Goal: Task Accomplishment & Management: Use online tool/utility

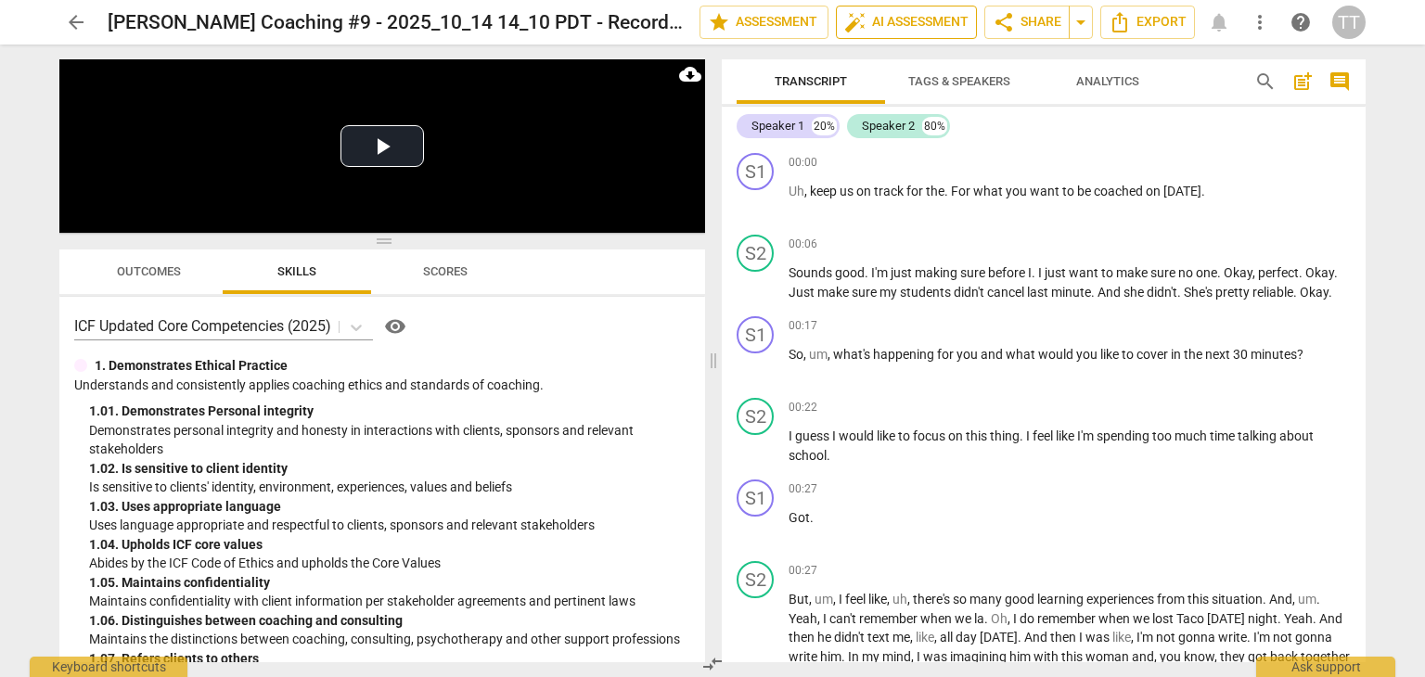
click at [904, 20] on span "auto_fix_high AI Assessment" at bounding box center [906, 22] width 124 height 22
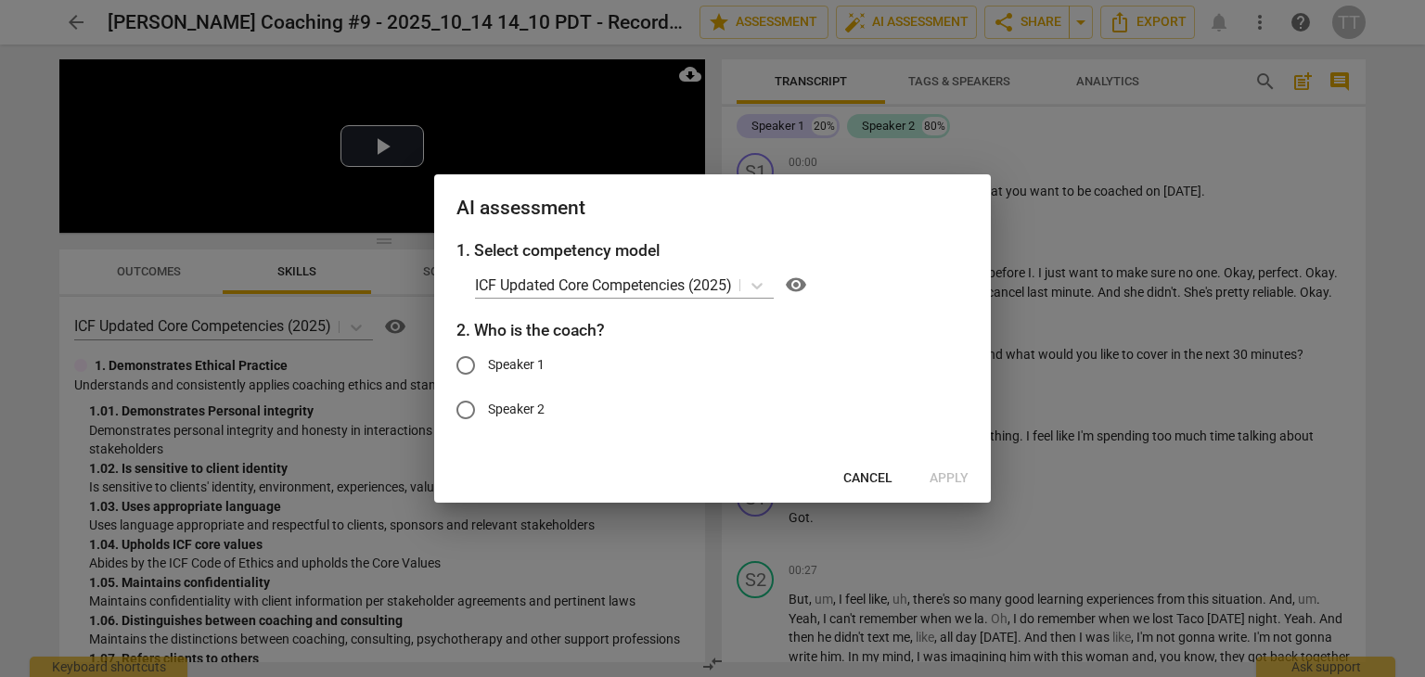
click at [541, 358] on span "Speaker 1" at bounding box center [516, 364] width 57 height 19
click at [488, 358] on input "Speaker 1" at bounding box center [465, 365] width 45 height 45
radio input "true"
click at [946, 470] on span "Apply" at bounding box center [948, 478] width 39 height 19
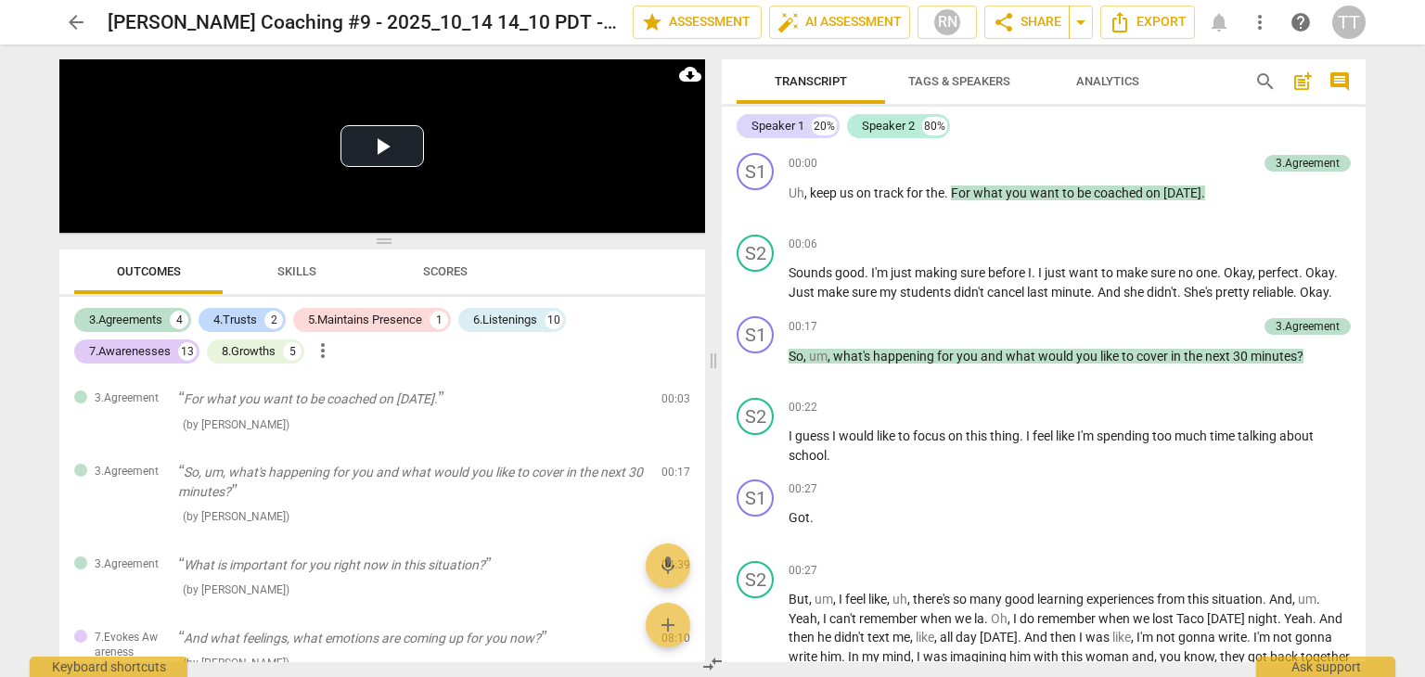
click at [301, 271] on span "Skills" at bounding box center [296, 271] width 39 height 14
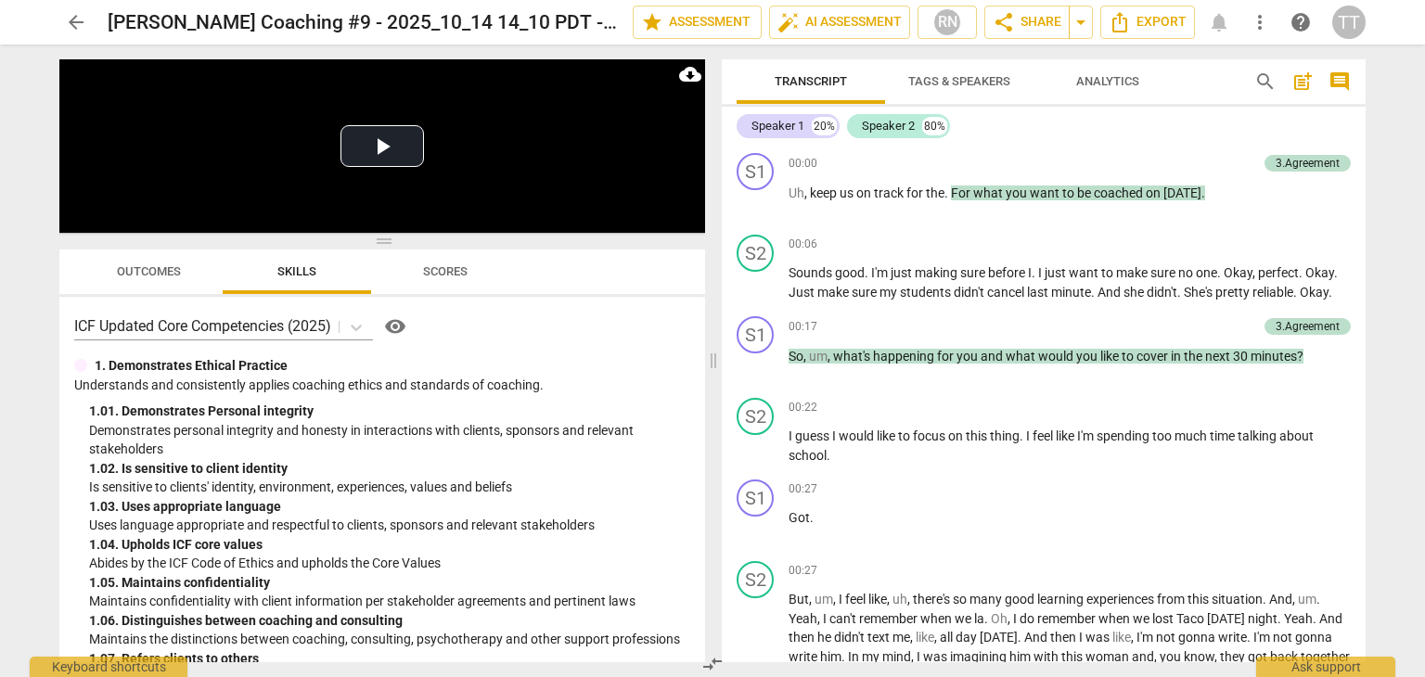
click at [438, 271] on span "Scores" at bounding box center [445, 271] width 45 height 14
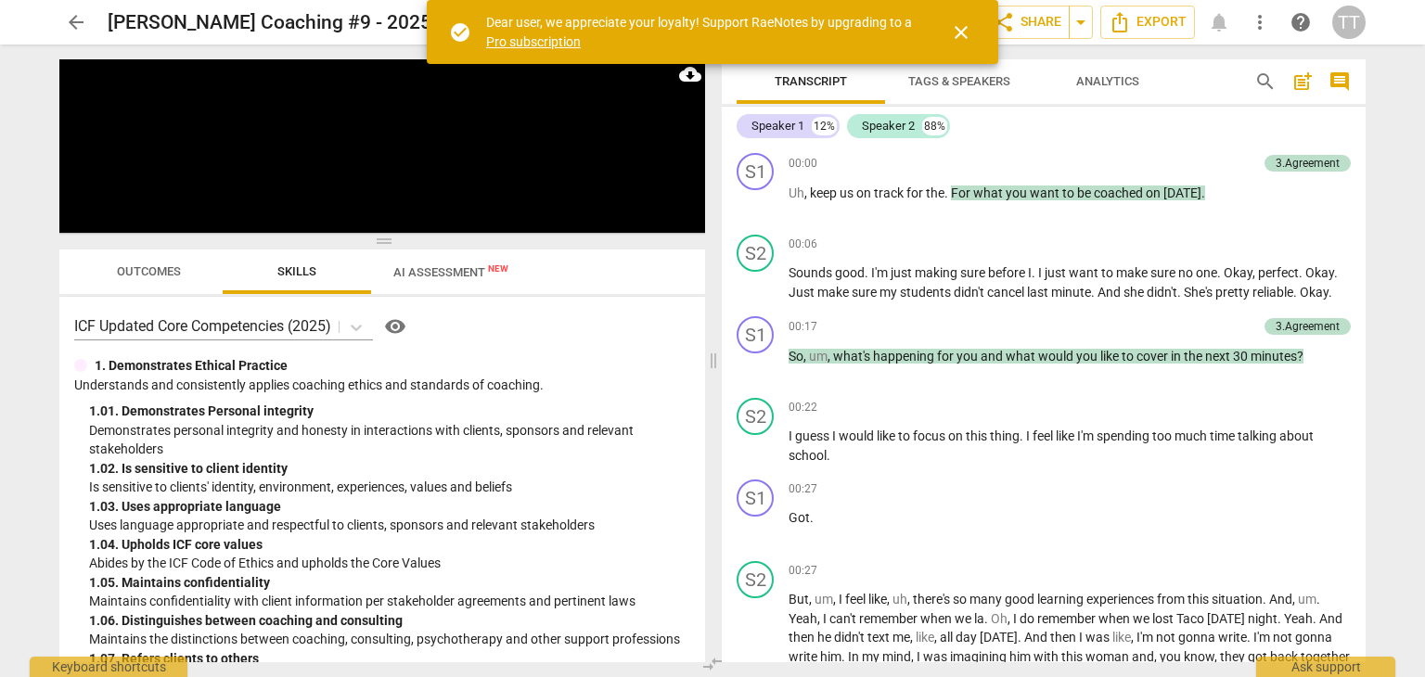
click at [459, 278] on span "AI Assessment New" at bounding box center [450, 272] width 115 height 14
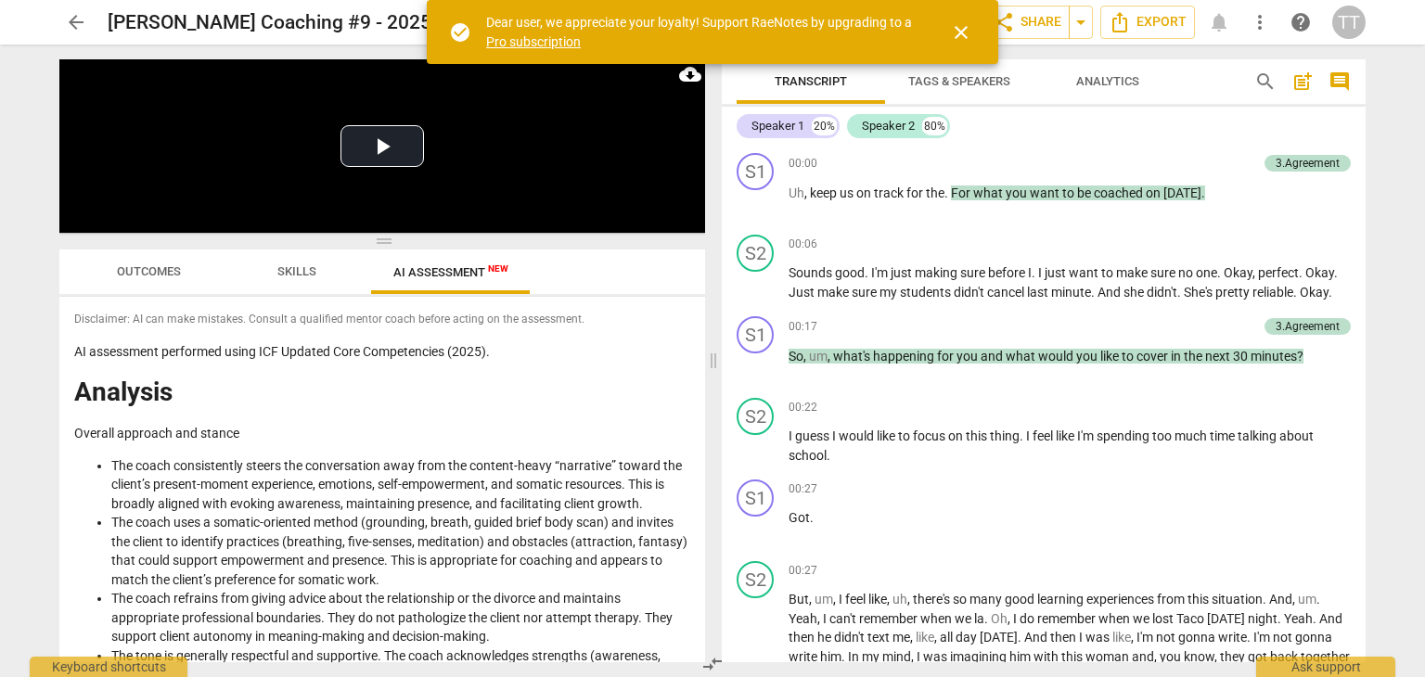
click at [961, 30] on span "close" at bounding box center [961, 32] width 22 height 22
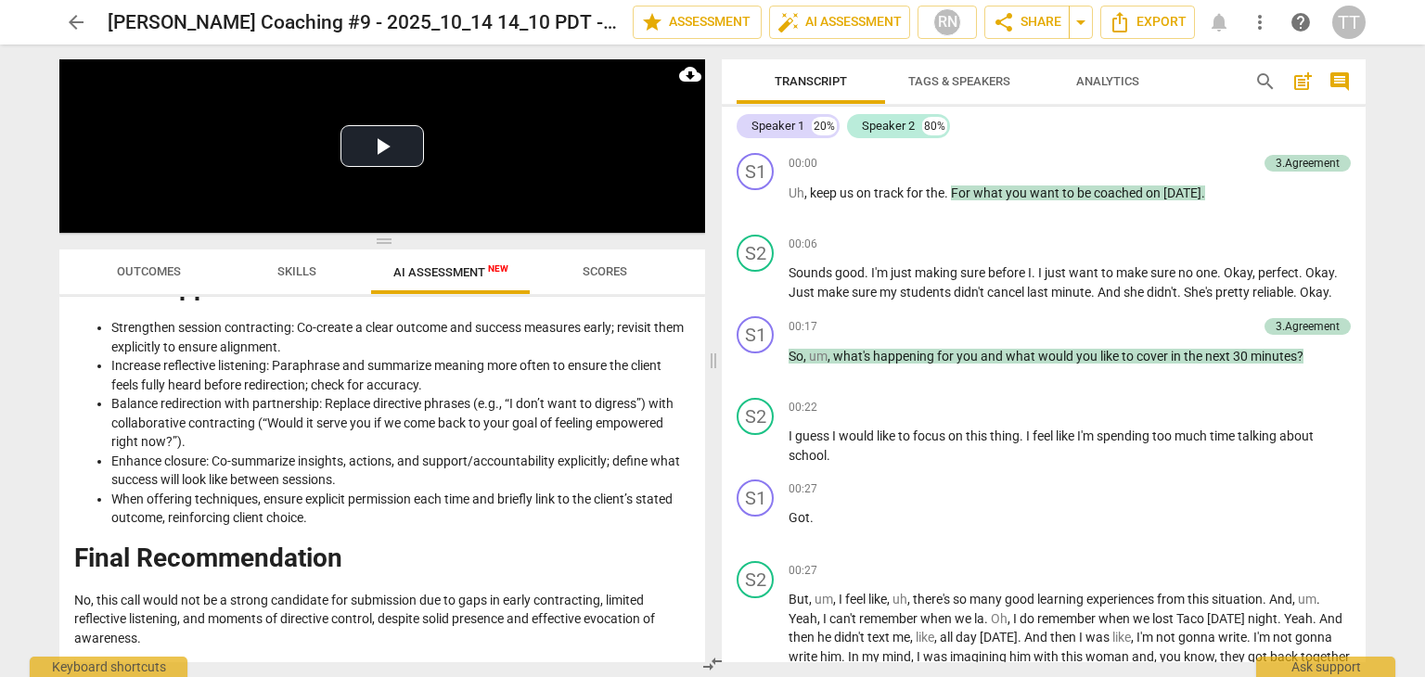
scroll to position [3303, 0]
click at [74, 34] on button "arrow_back" at bounding box center [75, 22] width 33 height 33
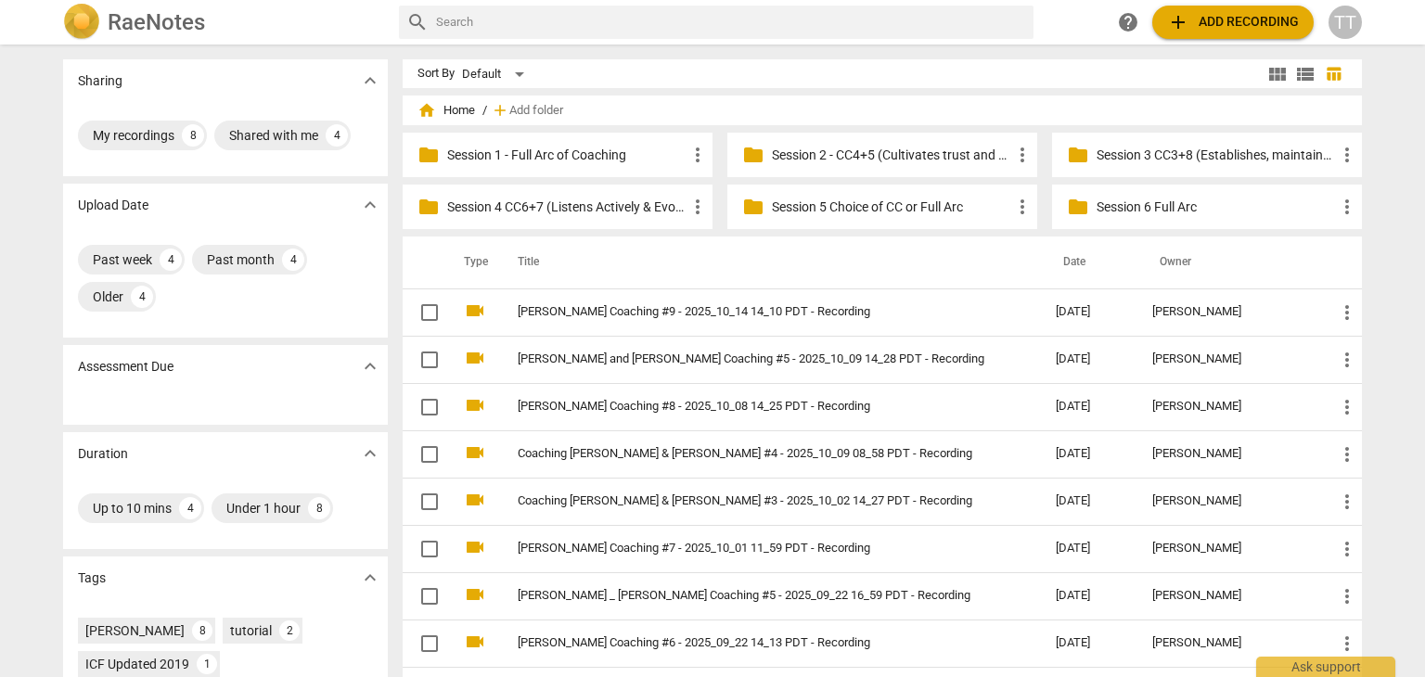
click at [1196, 28] on span "add Add recording" at bounding box center [1233, 22] width 132 height 22
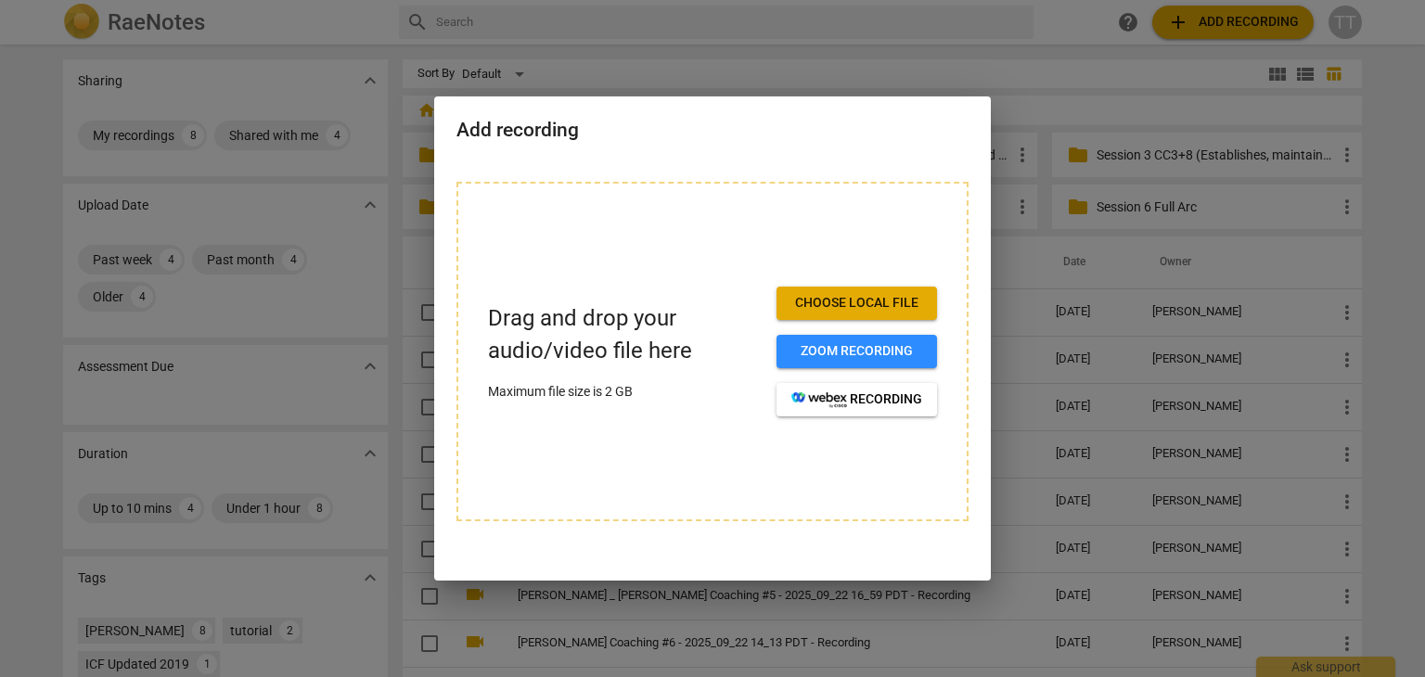
click at [808, 308] on span "Choose local file" at bounding box center [856, 303] width 131 height 19
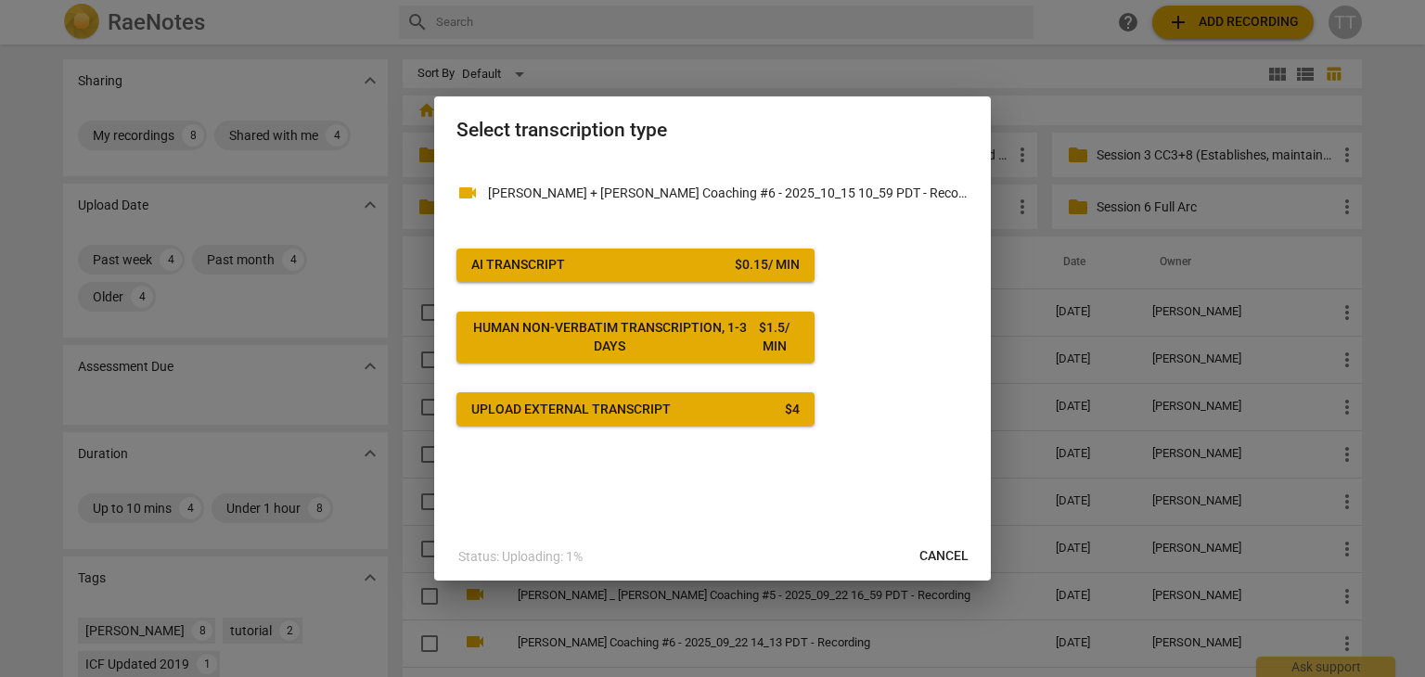
click at [750, 250] on button "AI Transcript $ 0.15 / min" at bounding box center [635, 265] width 358 height 33
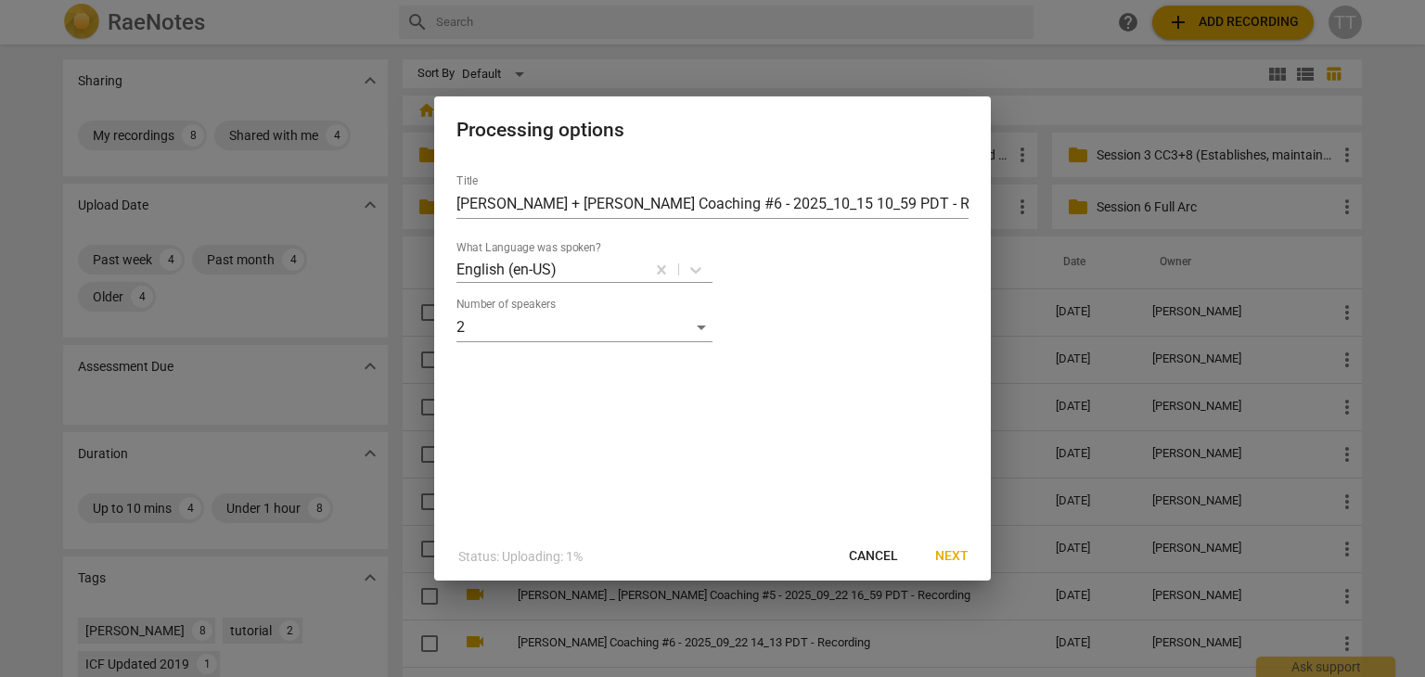
click at [960, 545] on button "Next" at bounding box center [951, 556] width 63 height 33
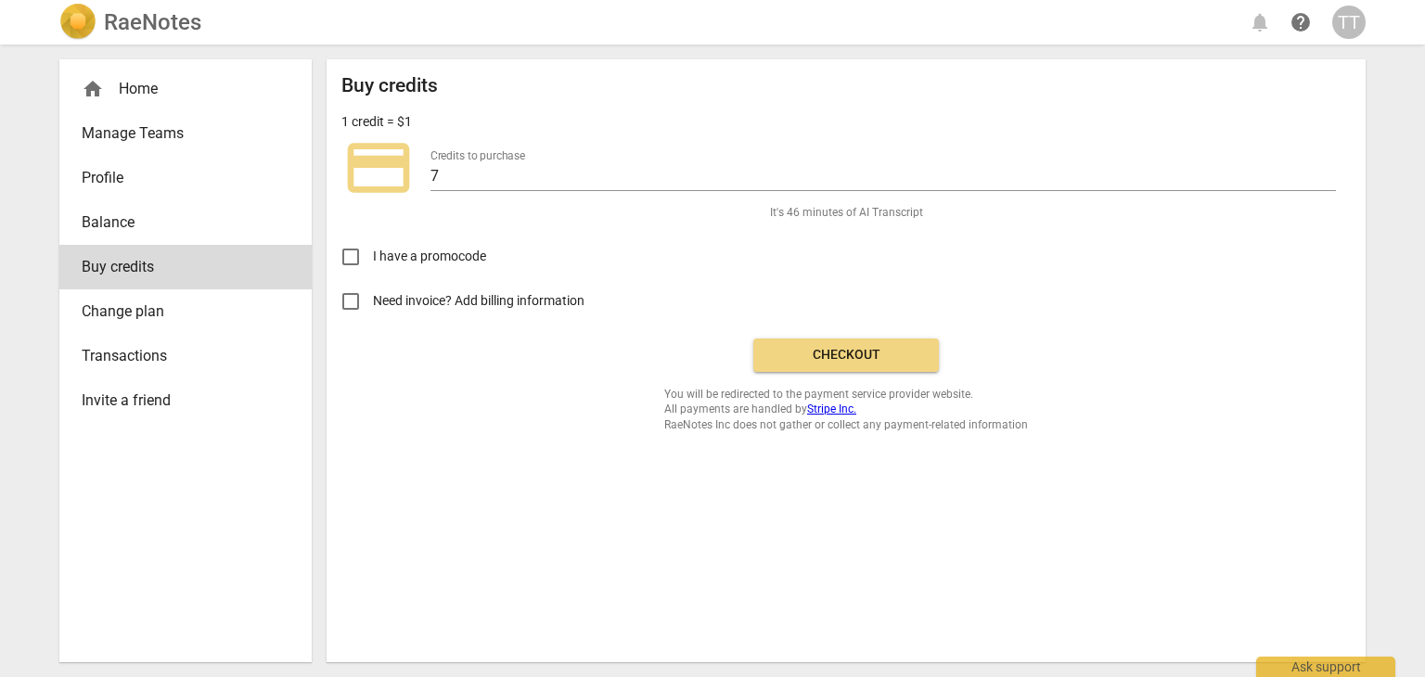
click at [856, 356] on span "Checkout" at bounding box center [846, 355] width 156 height 19
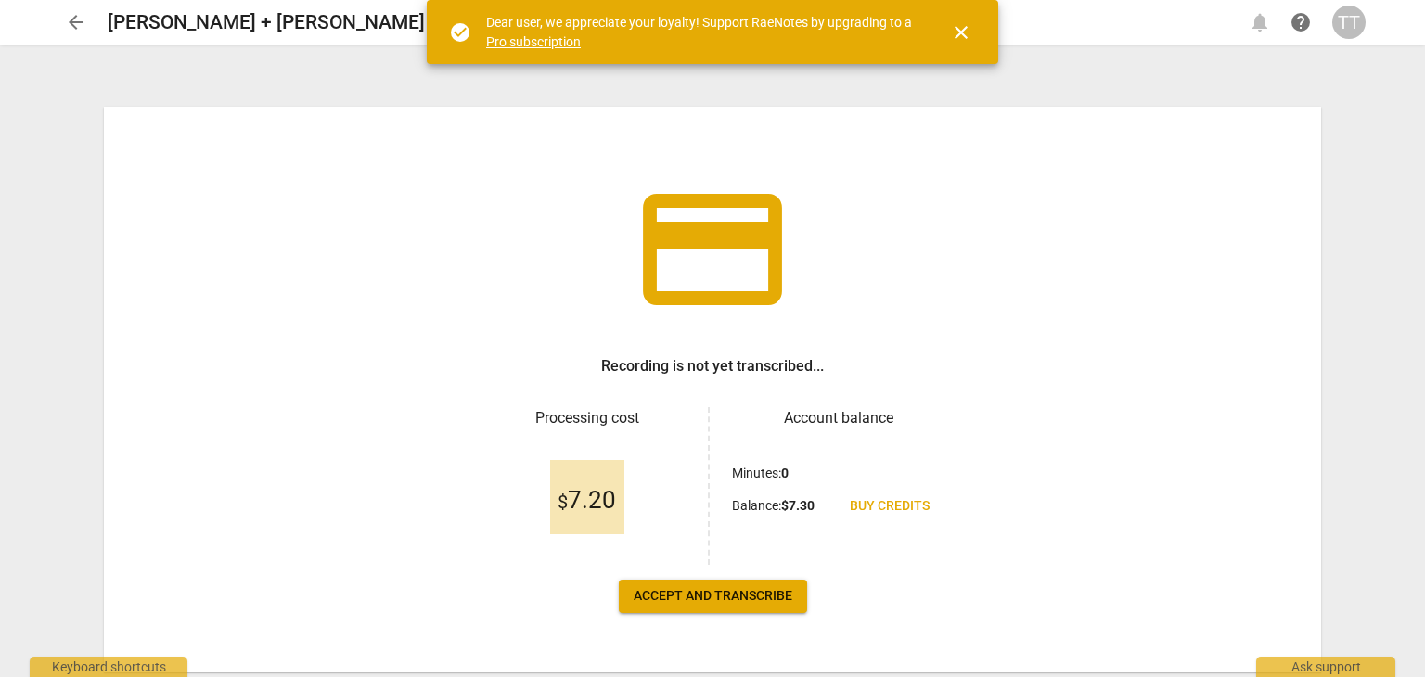
click at [738, 598] on span "Accept and transcribe" at bounding box center [713, 596] width 159 height 19
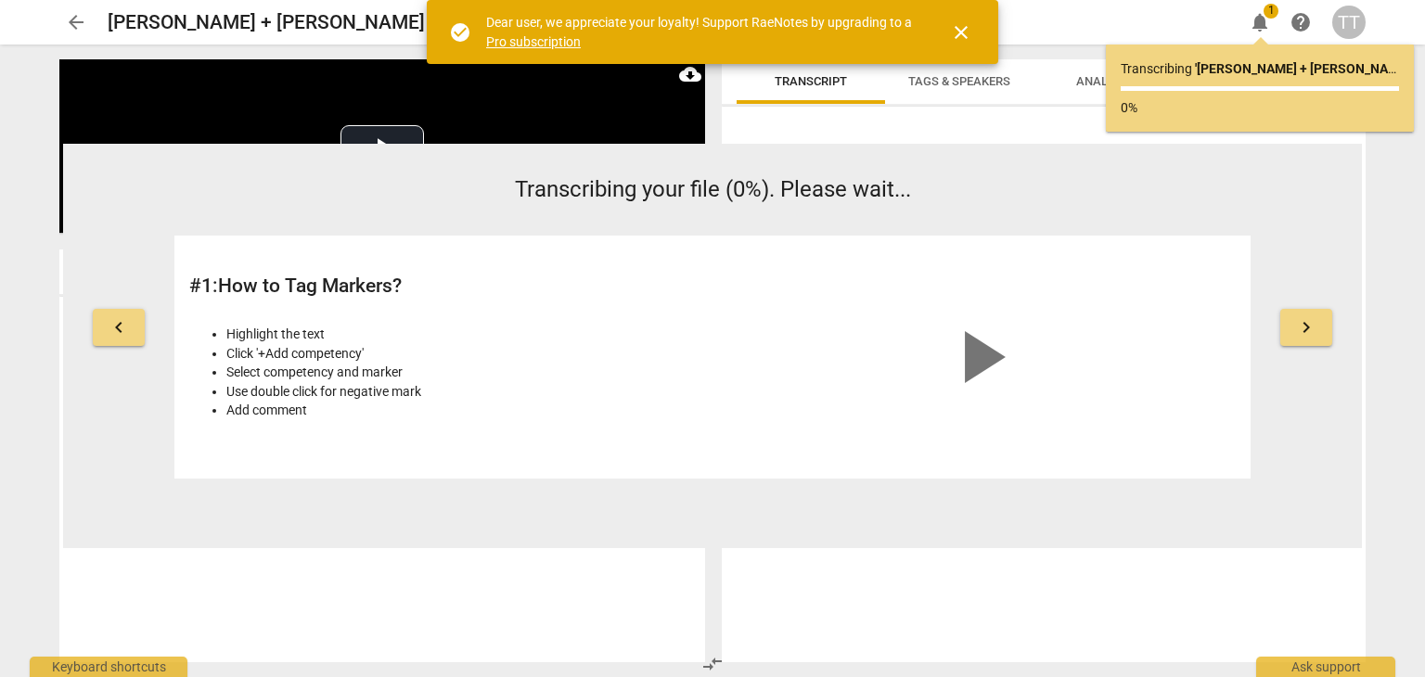
click at [957, 33] on span "close" at bounding box center [961, 32] width 22 height 22
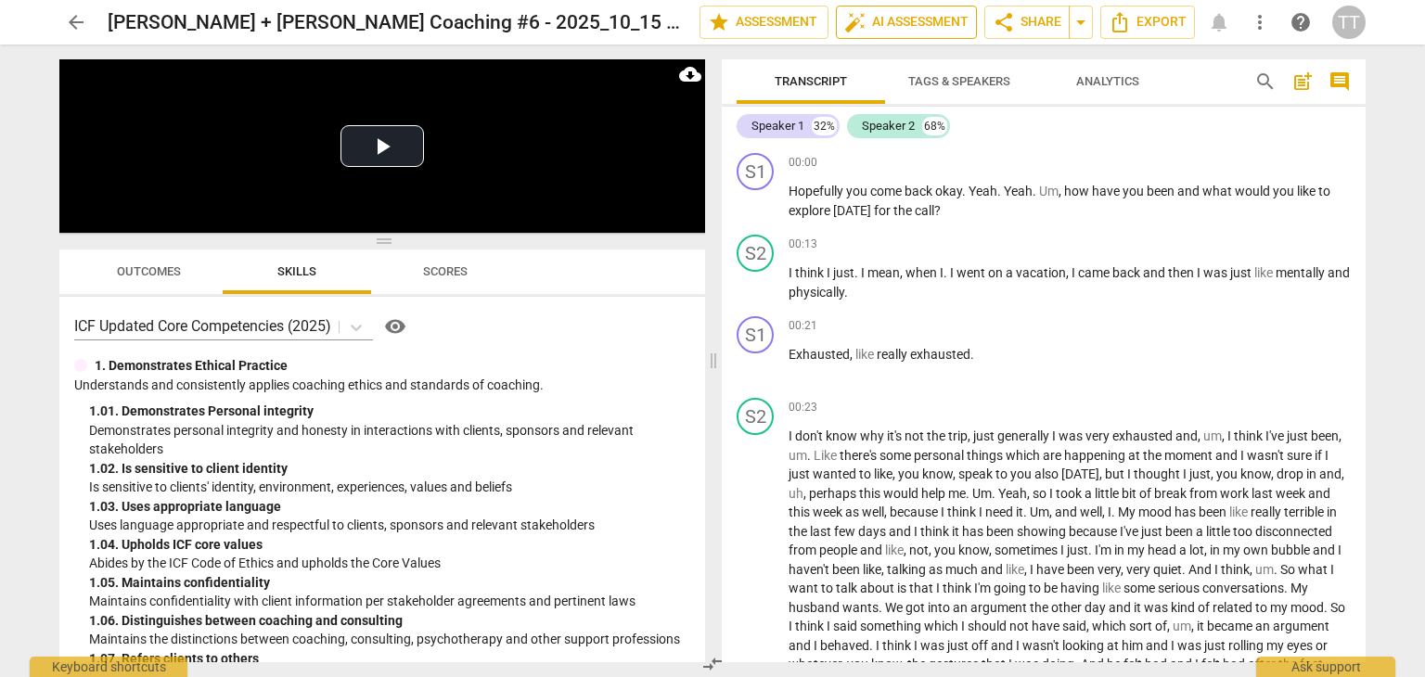
click at [928, 25] on span "auto_fix_high AI Assessment" at bounding box center [906, 22] width 124 height 22
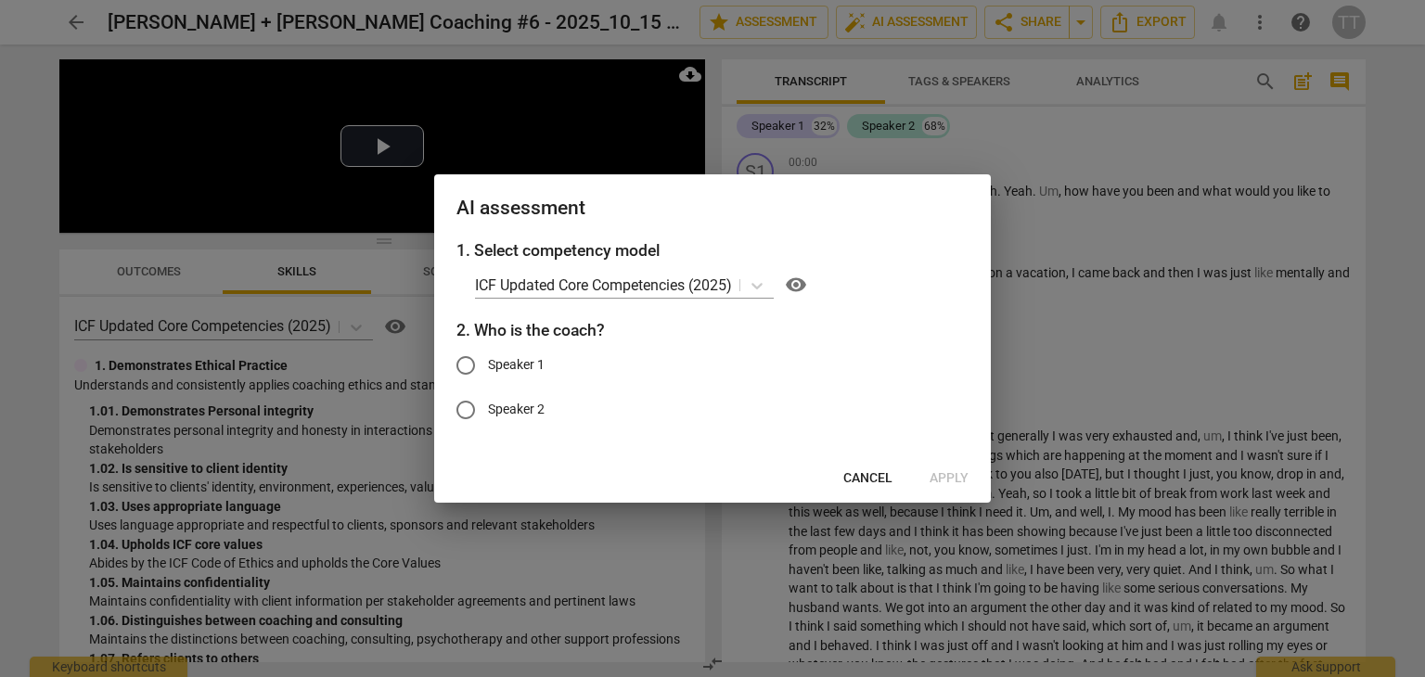
click at [491, 377] on label "Speaker 1" at bounding box center [698, 365] width 510 height 45
click at [488, 377] on input "Speaker 1" at bounding box center [465, 365] width 45 height 45
radio input "true"
click at [934, 481] on span "Apply" at bounding box center [948, 478] width 39 height 19
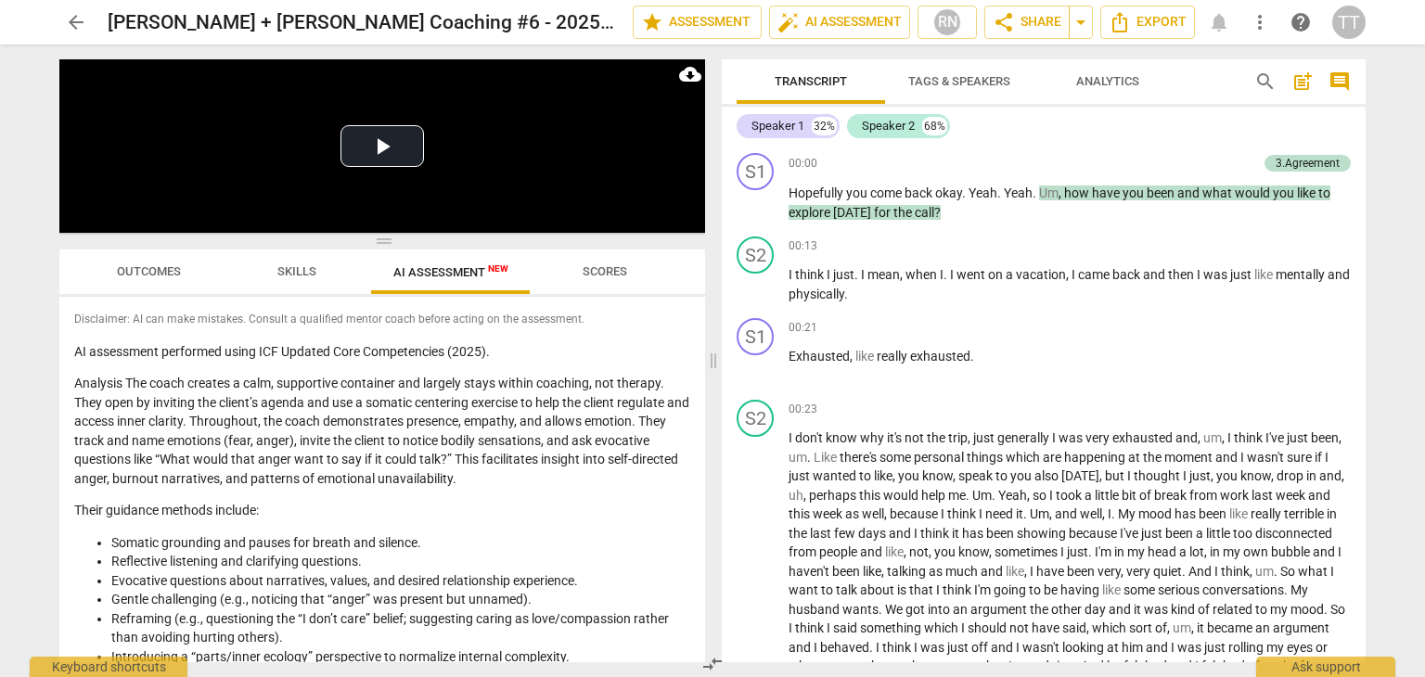
click at [934, 481] on span "know" at bounding box center [937, 475] width 31 height 15
